Goal: Browse casually: Explore the website without a specific task or goal

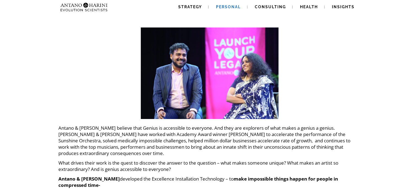
click at [227, 8] on span "Personal" at bounding box center [228, 7] width 25 height 4
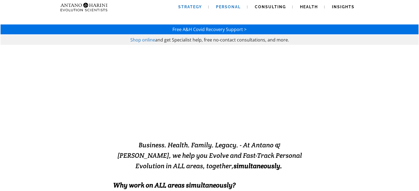
click at [199, 5] on span "Strategy" at bounding box center [190, 7] width 24 height 4
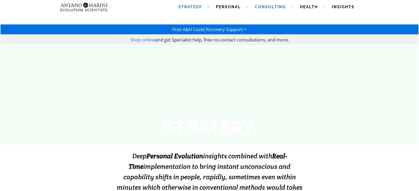
click at [266, 7] on span "Consulting" at bounding box center [270, 7] width 31 height 4
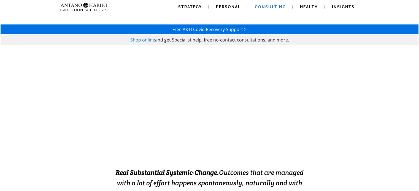
scroll to position [0, 0]
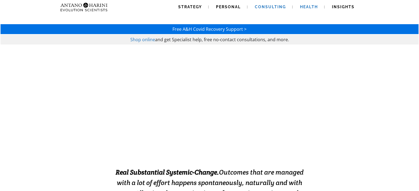
click at [301, 5] on span "Health" at bounding box center [309, 7] width 18 height 4
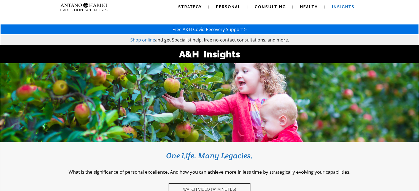
click at [145, 38] on span "Shop online" at bounding box center [142, 40] width 25 height 6
